Goal: Navigation & Orientation: Find specific page/section

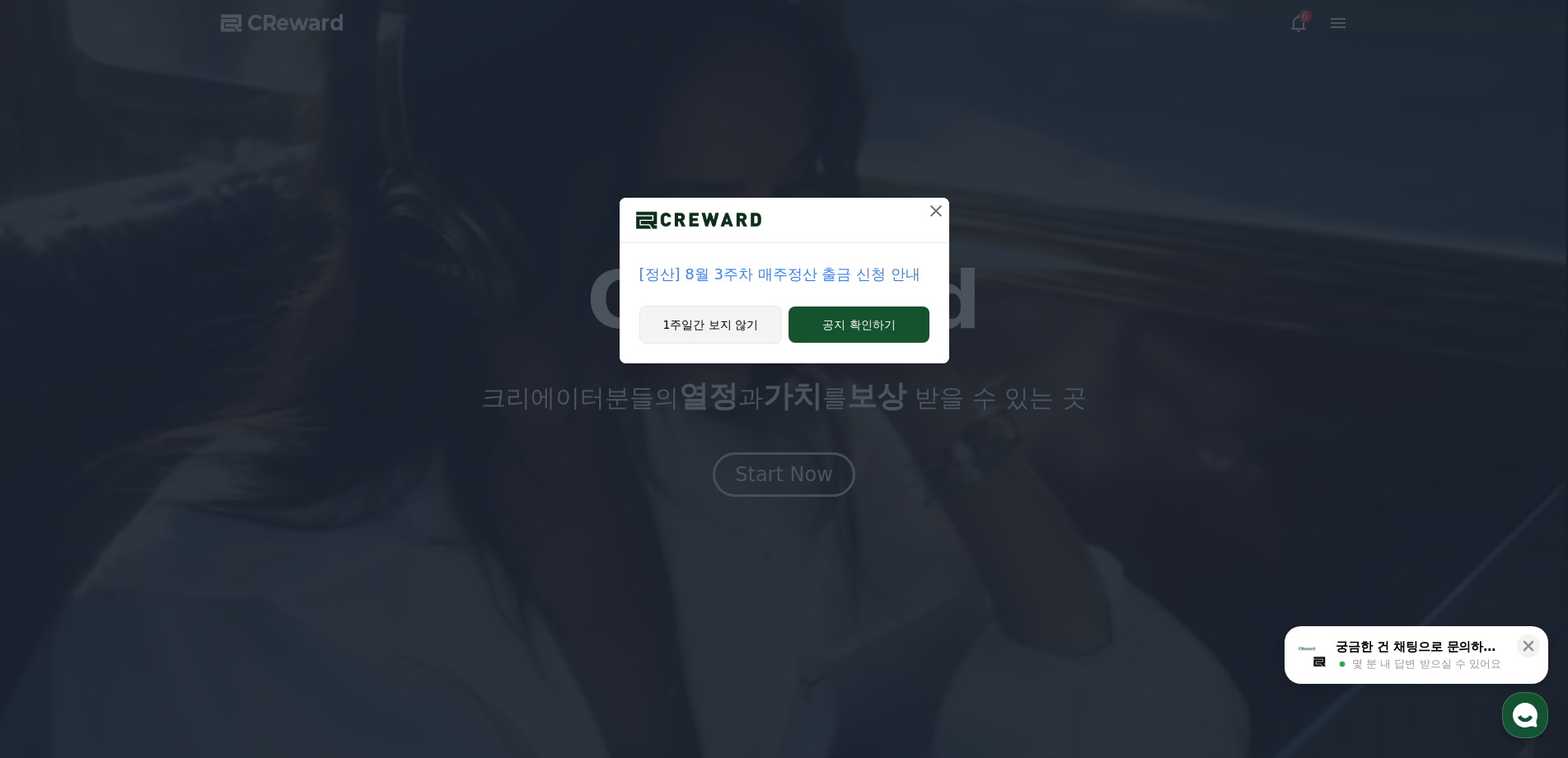
click at [726, 327] on button "1주일간 보지 않기" at bounding box center [711, 324] width 143 height 38
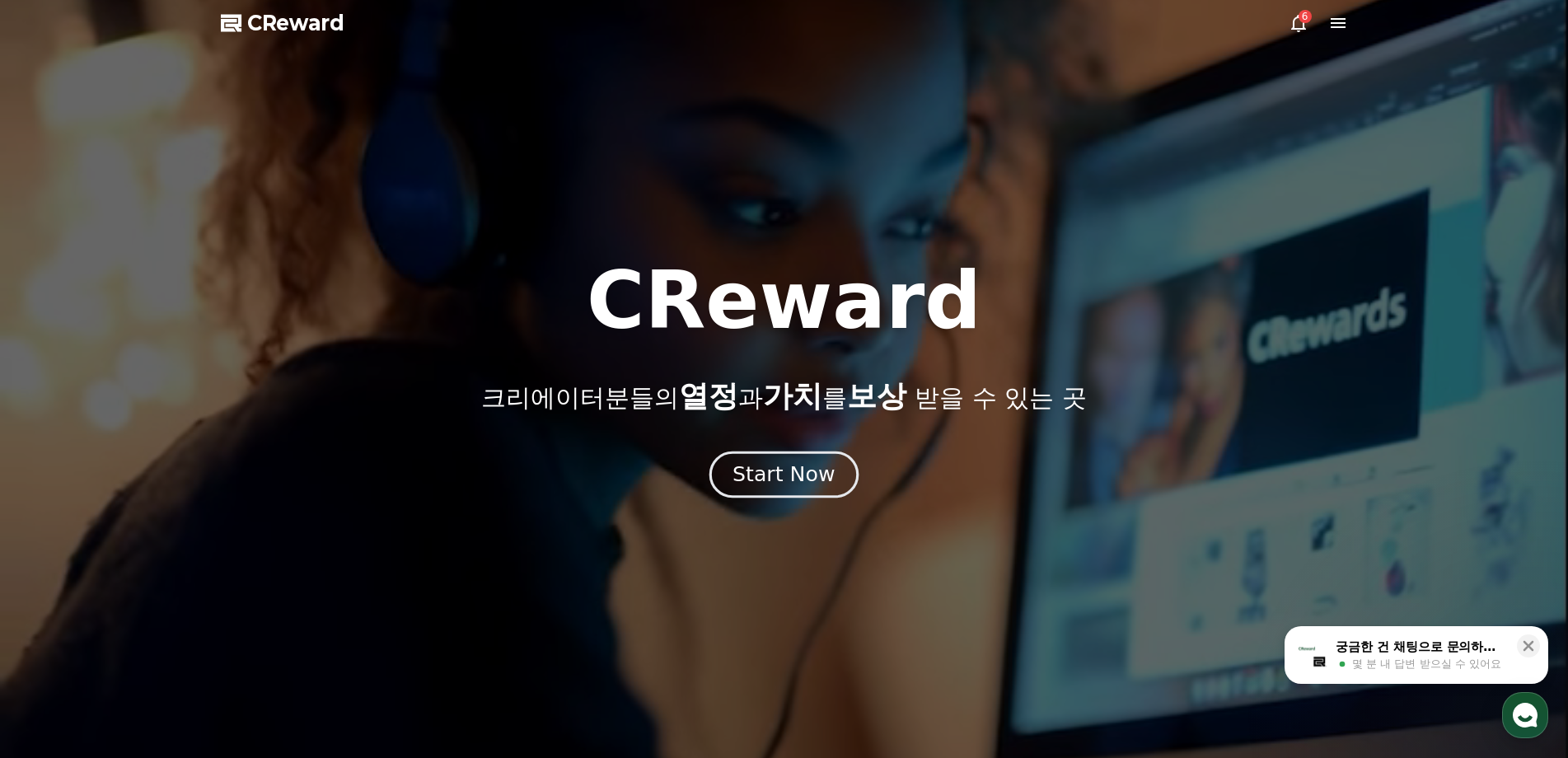
click at [792, 462] on div "Start Now" at bounding box center [784, 474] width 102 height 28
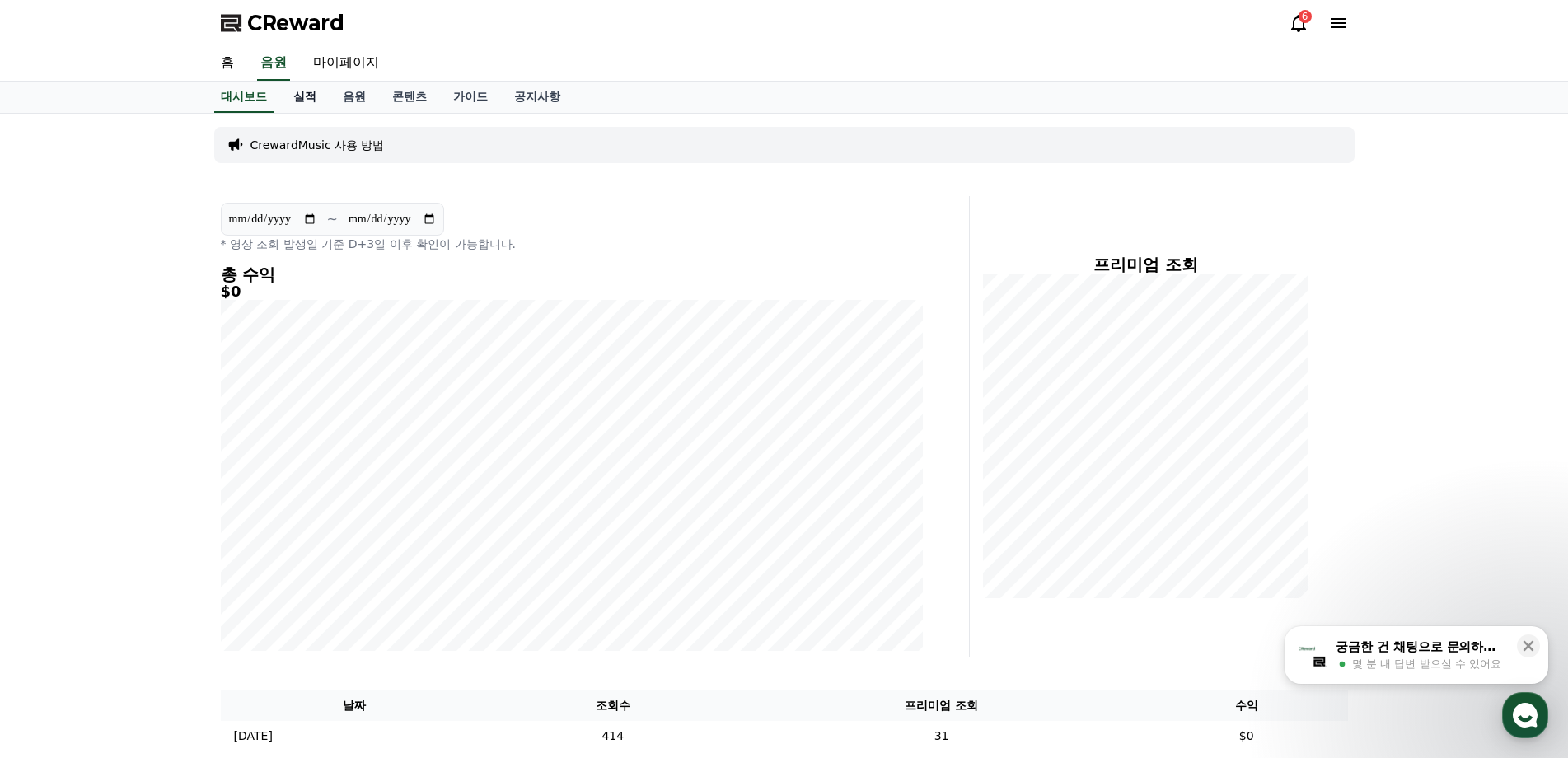
click at [314, 104] on link "실적" at bounding box center [304, 97] width 49 height 31
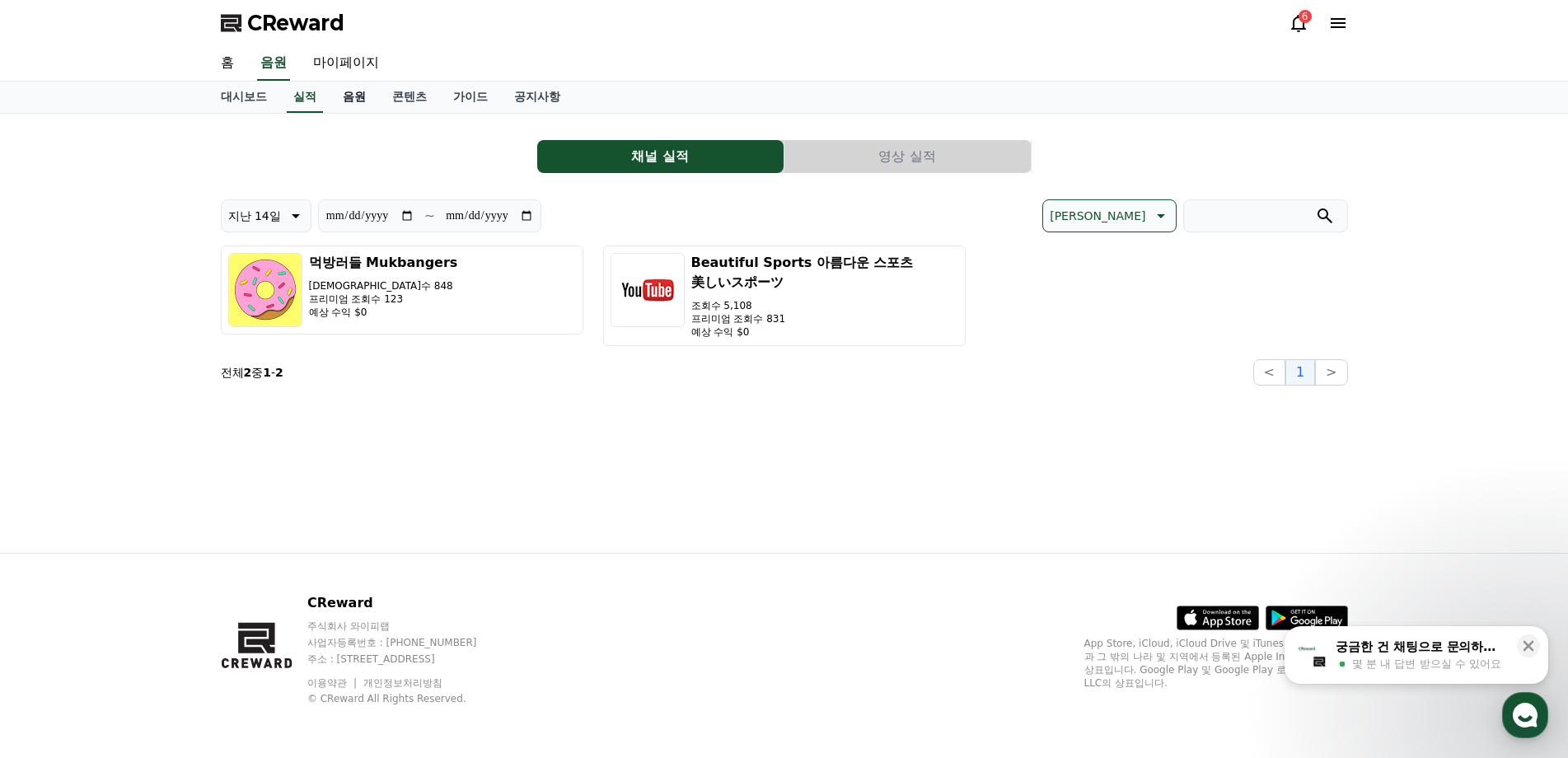
click at [357, 97] on link "음원" at bounding box center [354, 97] width 49 height 31
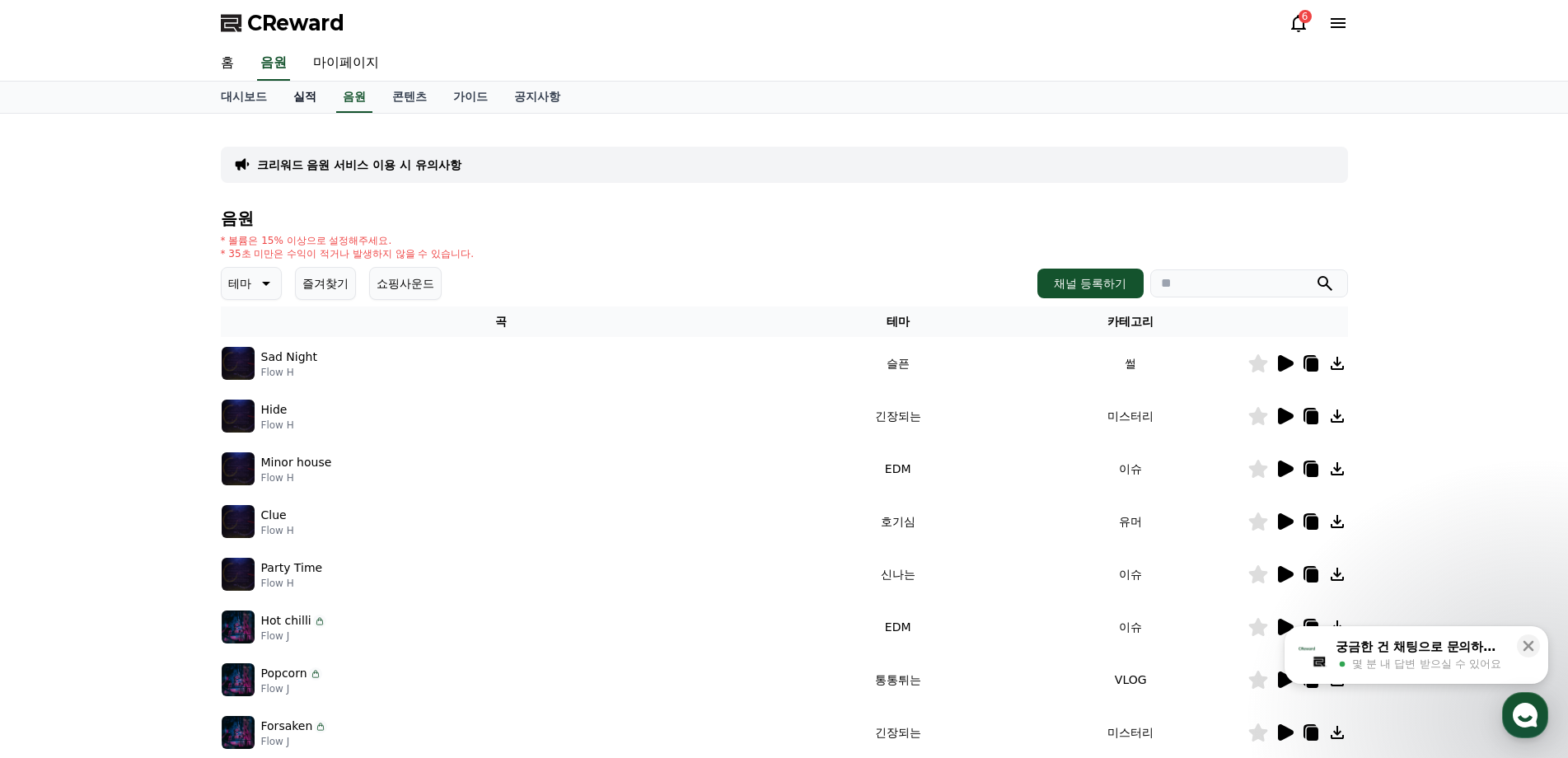
click at [320, 108] on link "실적" at bounding box center [304, 97] width 49 height 31
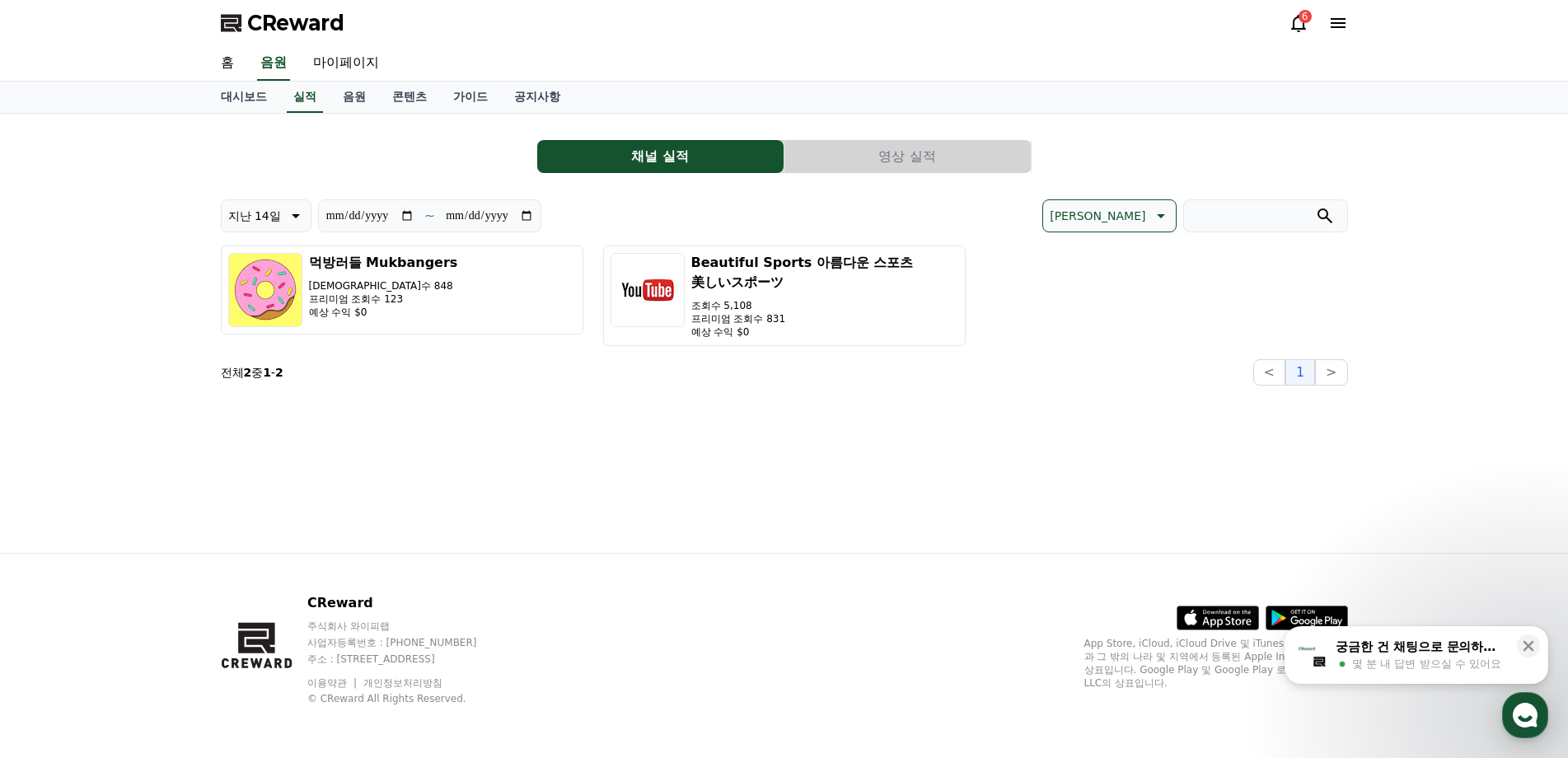
click at [889, 166] on button "영상 실적" at bounding box center [907, 157] width 246 height 33
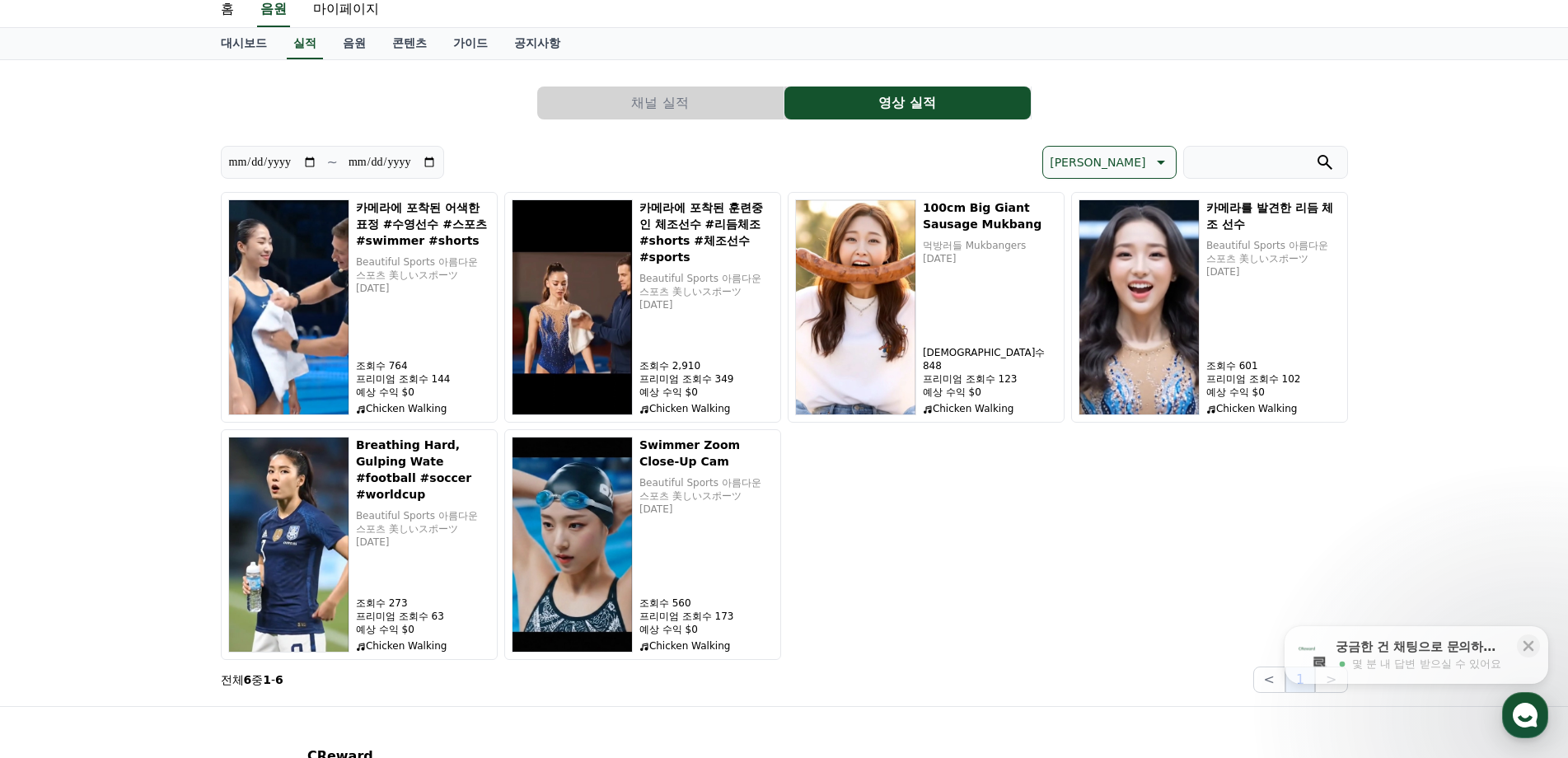
scroll to position [82, 0]
